Goal: Task Accomplishment & Management: Use online tool/utility

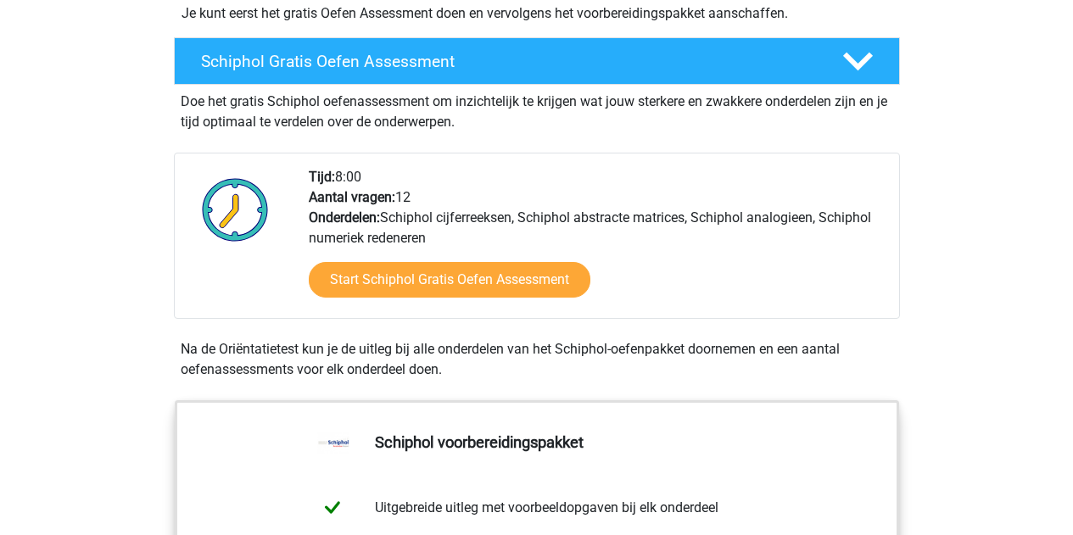
scroll to position [456, 0]
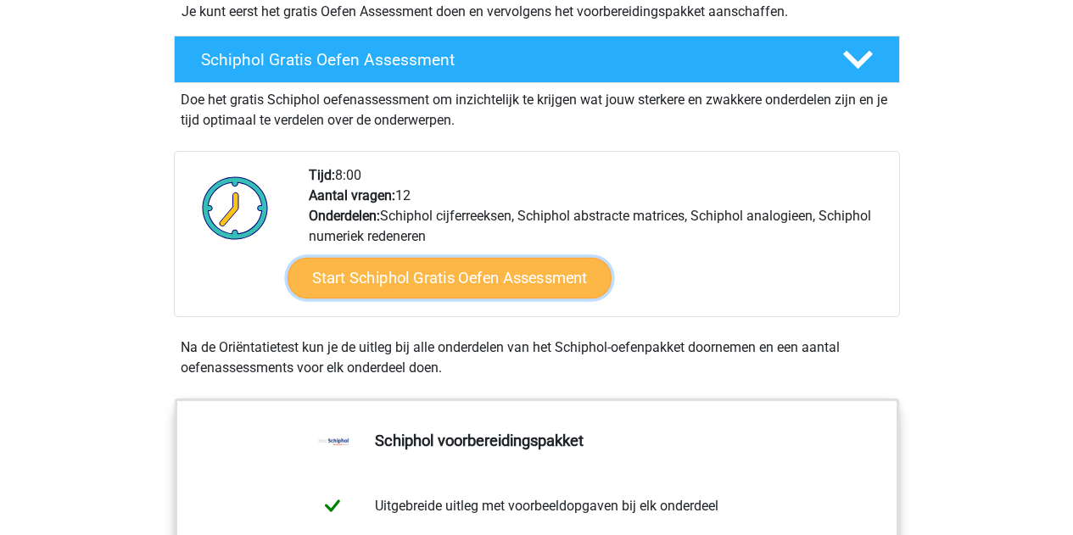
click at [473, 269] on link "Start Schiphol Gratis Oefen Assessment" at bounding box center [449, 278] width 324 height 41
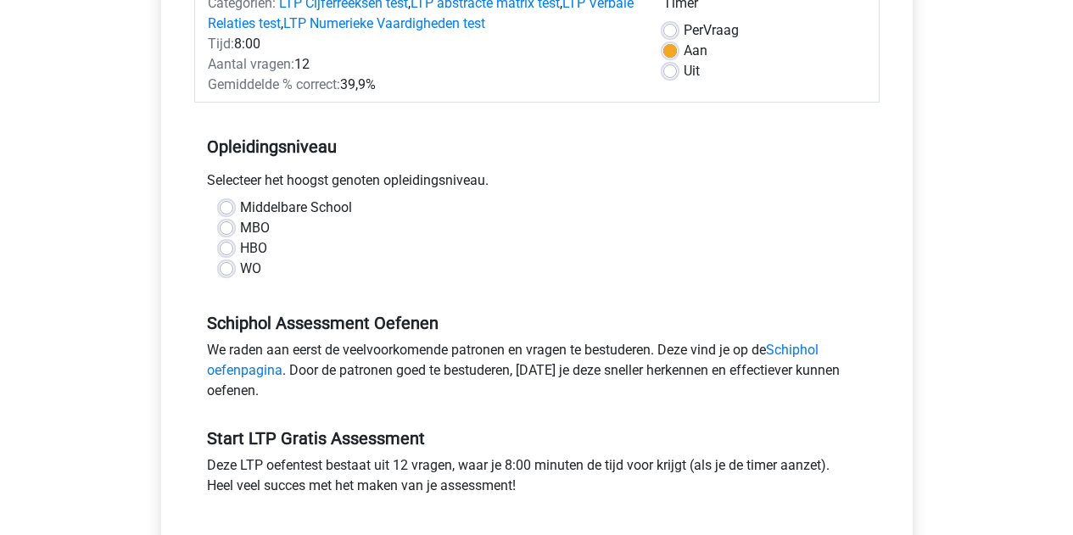
scroll to position [243, 0]
click at [252, 243] on label "HBO" at bounding box center [253, 247] width 27 height 20
click at [233, 243] on input "HBO" at bounding box center [227, 245] width 14 height 17
radio input "true"
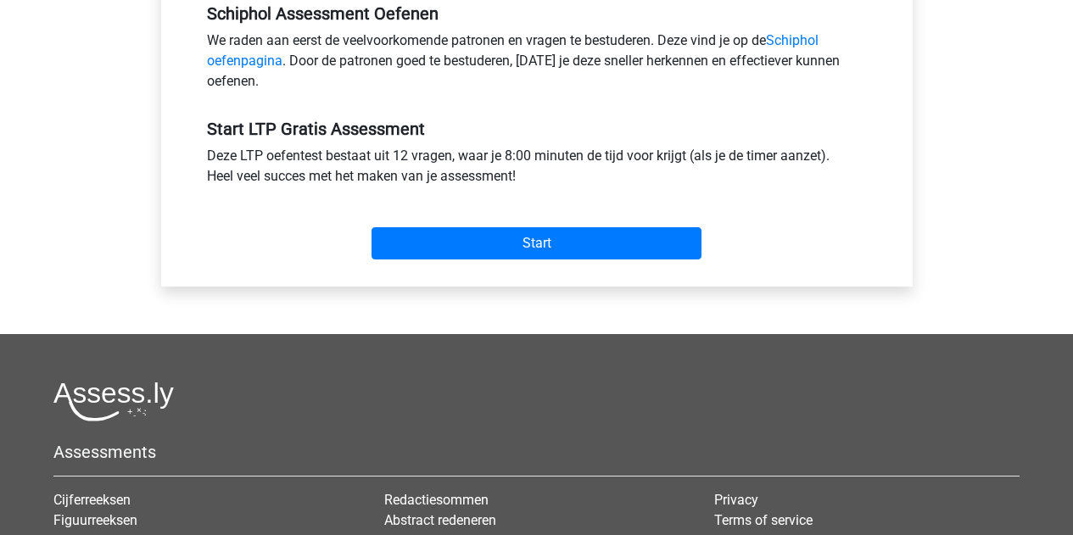
scroll to position [552, 0]
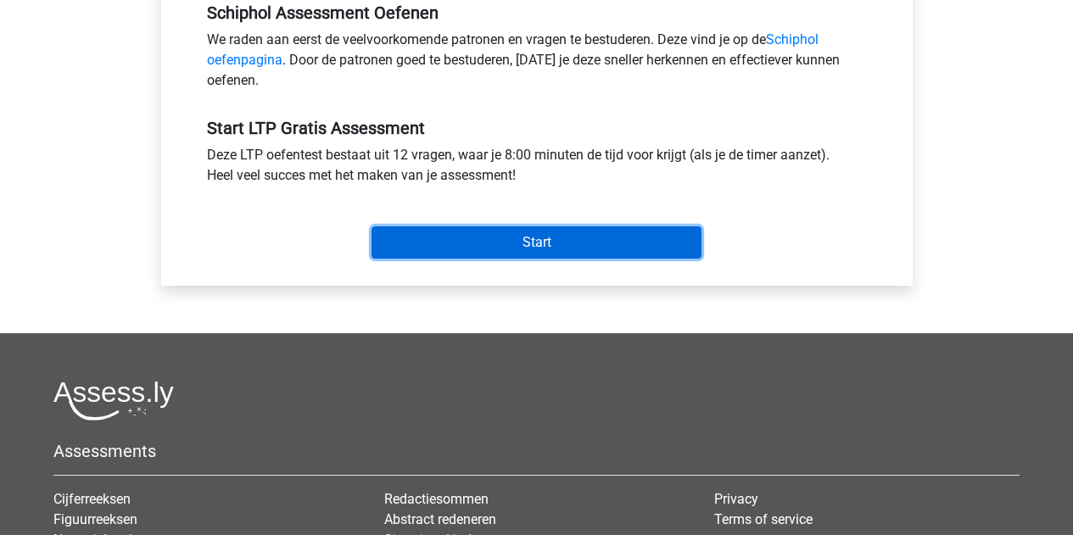
click at [479, 240] on input "Start" at bounding box center [536, 242] width 330 height 32
